Goal: Information Seeking & Learning: Understand process/instructions

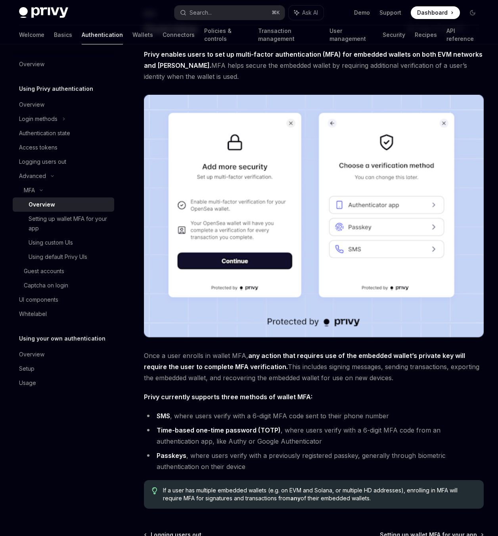
scroll to position [56, 0]
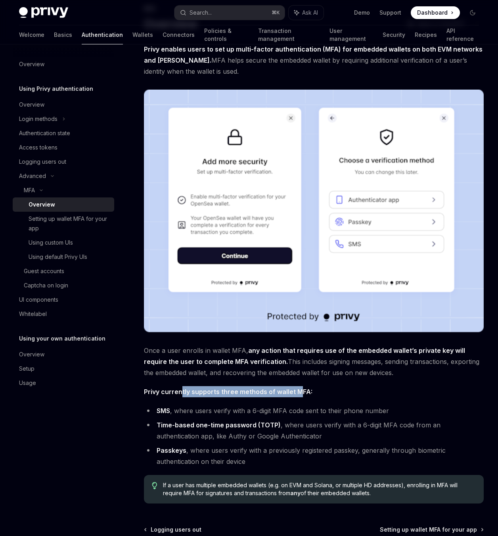
drag, startPoint x: 296, startPoint y: 390, endPoint x: 173, endPoint y: 386, distance: 123.3
click at [181, 387] on span "Privy currently supports three methods of wallet MFA:" at bounding box center [313, 391] width 339 height 11
click at [435, 380] on div "Privy enables users to set up multi-factor authentication (MFA) for embedded wa…" at bounding box center [313, 274] width 339 height 460
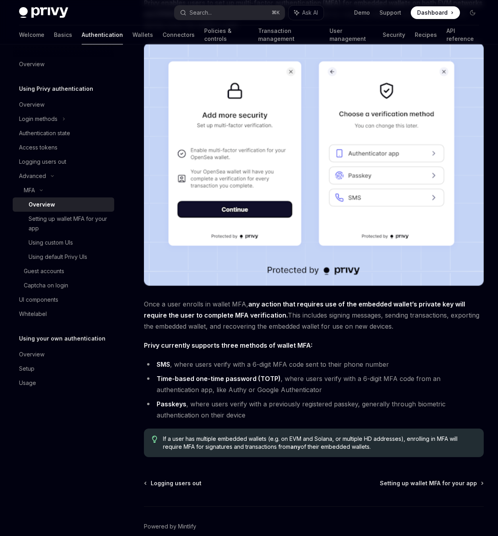
scroll to position [113, 0]
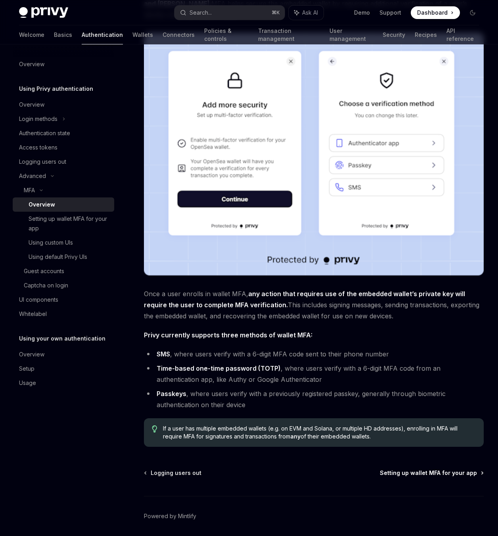
click at [459, 473] on span "Setting up wallet MFA for your app" at bounding box center [428, 473] width 97 height 8
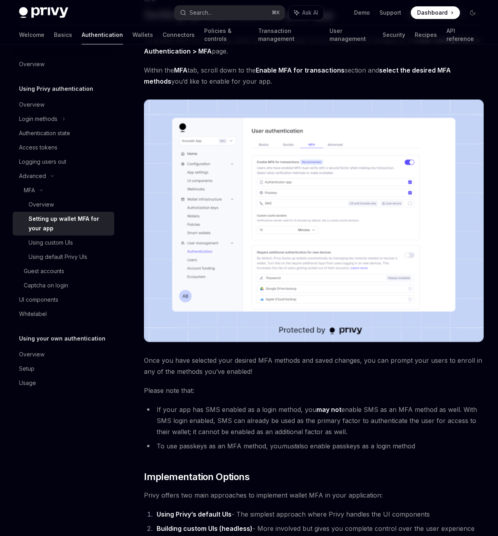
scroll to position [106, 0]
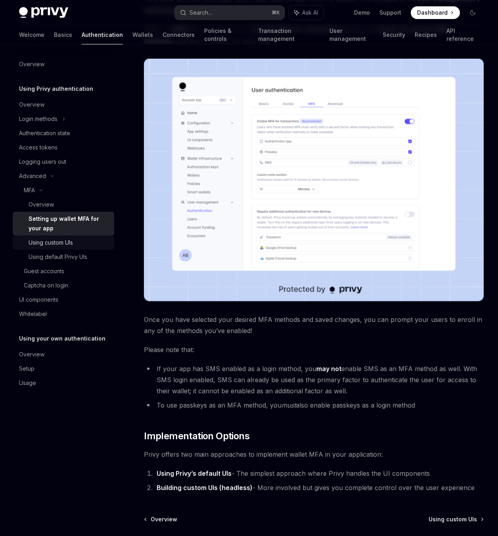
click at [63, 242] on div "Using custom UIs" at bounding box center [51, 243] width 44 height 10
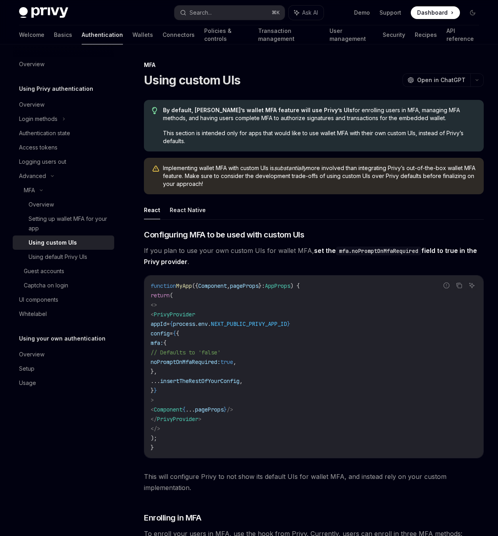
scroll to position [217, 0]
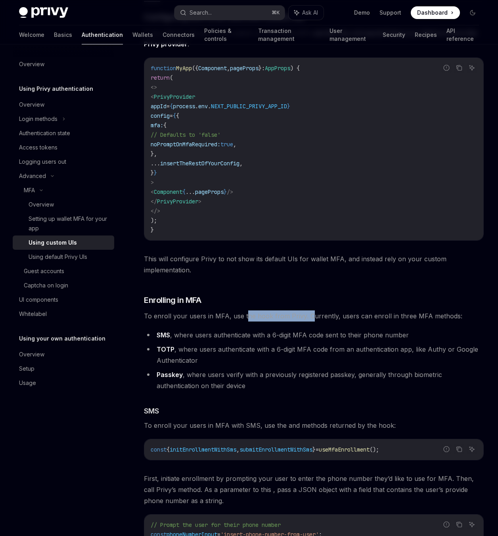
drag, startPoint x: 247, startPoint y: 316, endPoint x: 314, endPoint y: 306, distance: 67.3
click at [308, 310] on span "To enroll your users in MFA, use the hook from Privy. Currently, users can enro…" at bounding box center [313, 315] width 339 height 11
drag, startPoint x: 357, startPoint y: 291, endPoint x: 361, endPoint y: 290, distance: 4.5
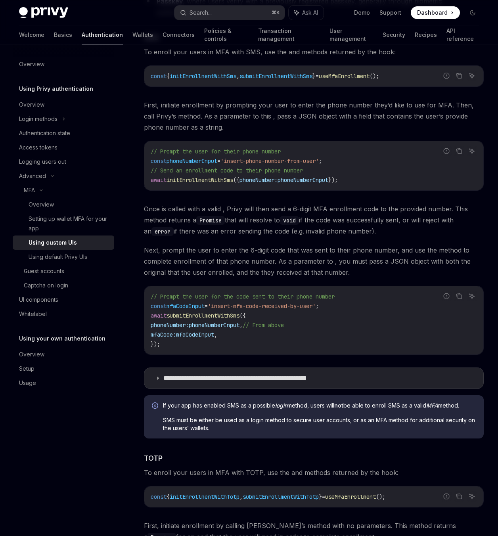
scroll to position [726, 0]
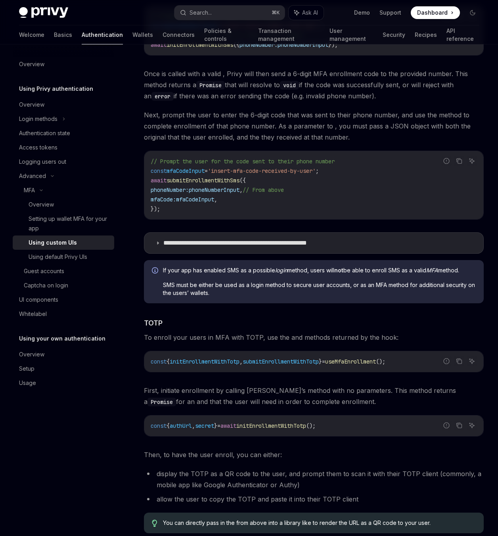
click at [362, 362] on span "useMfaEnrollment" at bounding box center [350, 361] width 51 height 7
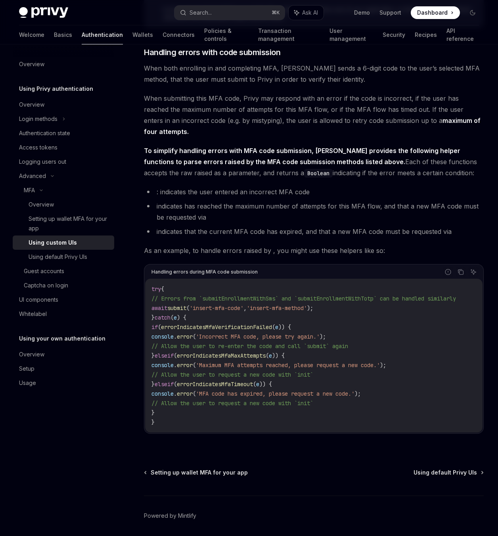
scroll to position [3151, 0]
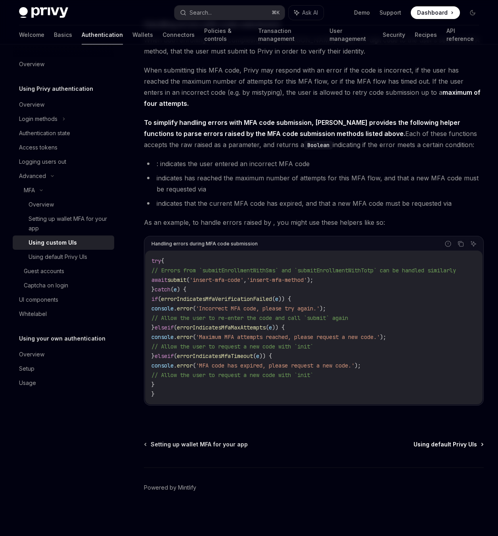
click at [453, 446] on span "Using default Privy UIs" at bounding box center [444, 444] width 63 height 8
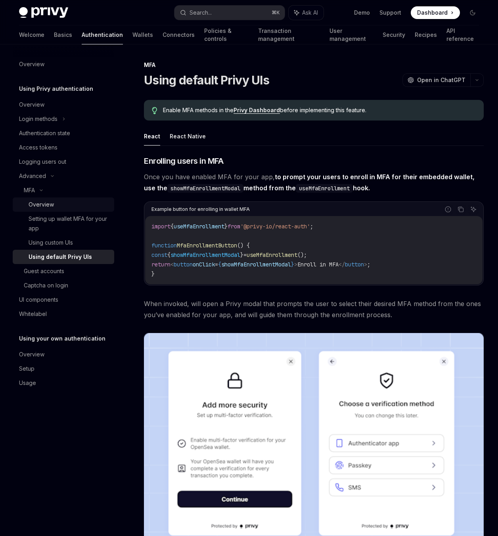
click at [45, 206] on div "Overview" at bounding box center [41, 205] width 25 height 10
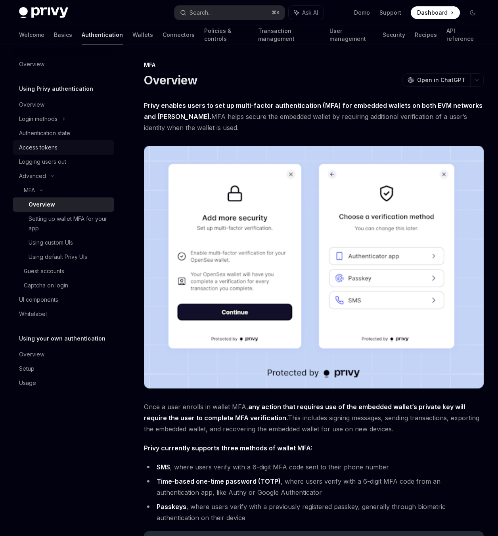
click at [48, 146] on div "Access tokens" at bounding box center [38, 148] width 38 height 10
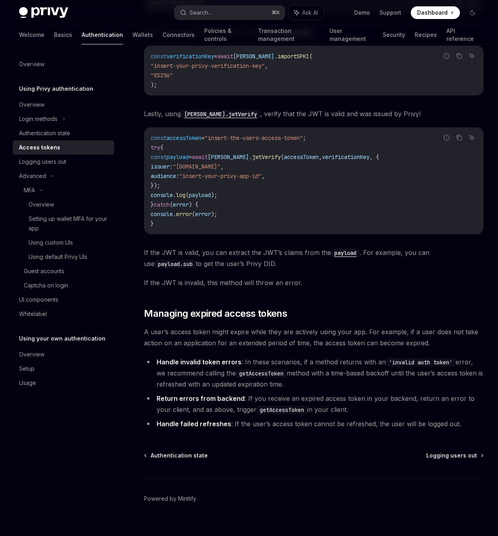
scroll to position [1528, 0]
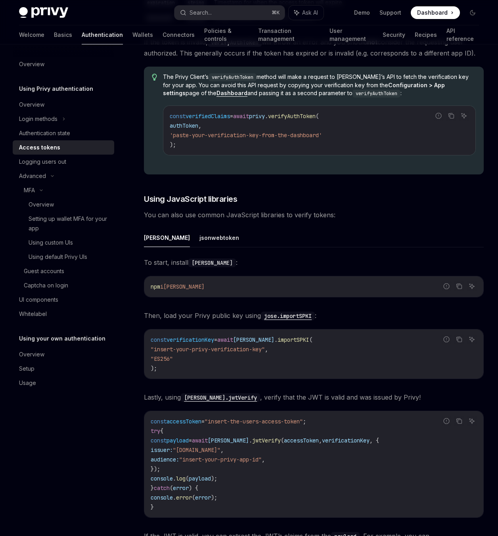
click at [50, 335] on h5 "Using your own authentication" at bounding box center [62, 339] width 86 height 10
click at [49, 340] on h5 "Using your own authentication" at bounding box center [62, 339] width 86 height 10
click at [47, 352] on div "Overview" at bounding box center [64, 354] width 90 height 10
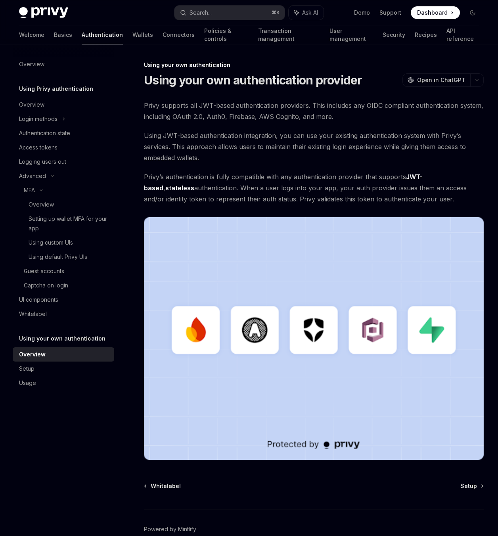
scroll to position [42, 0]
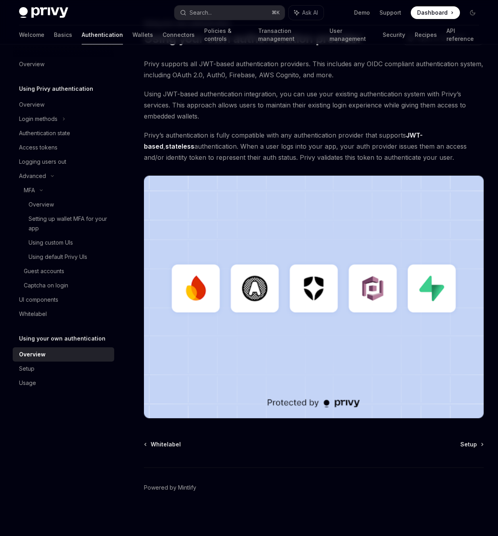
click at [470, 439] on div "Using your own authentication Using your own authentication provider OpenAI Ope…" at bounding box center [239, 277] width 491 height 517
click at [470, 446] on span "Setup" at bounding box center [468, 444] width 17 height 8
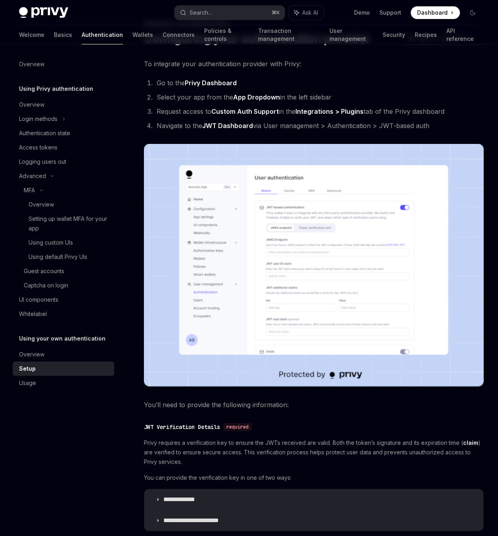
type textarea "*"
